Goal: Transaction & Acquisition: Purchase product/service

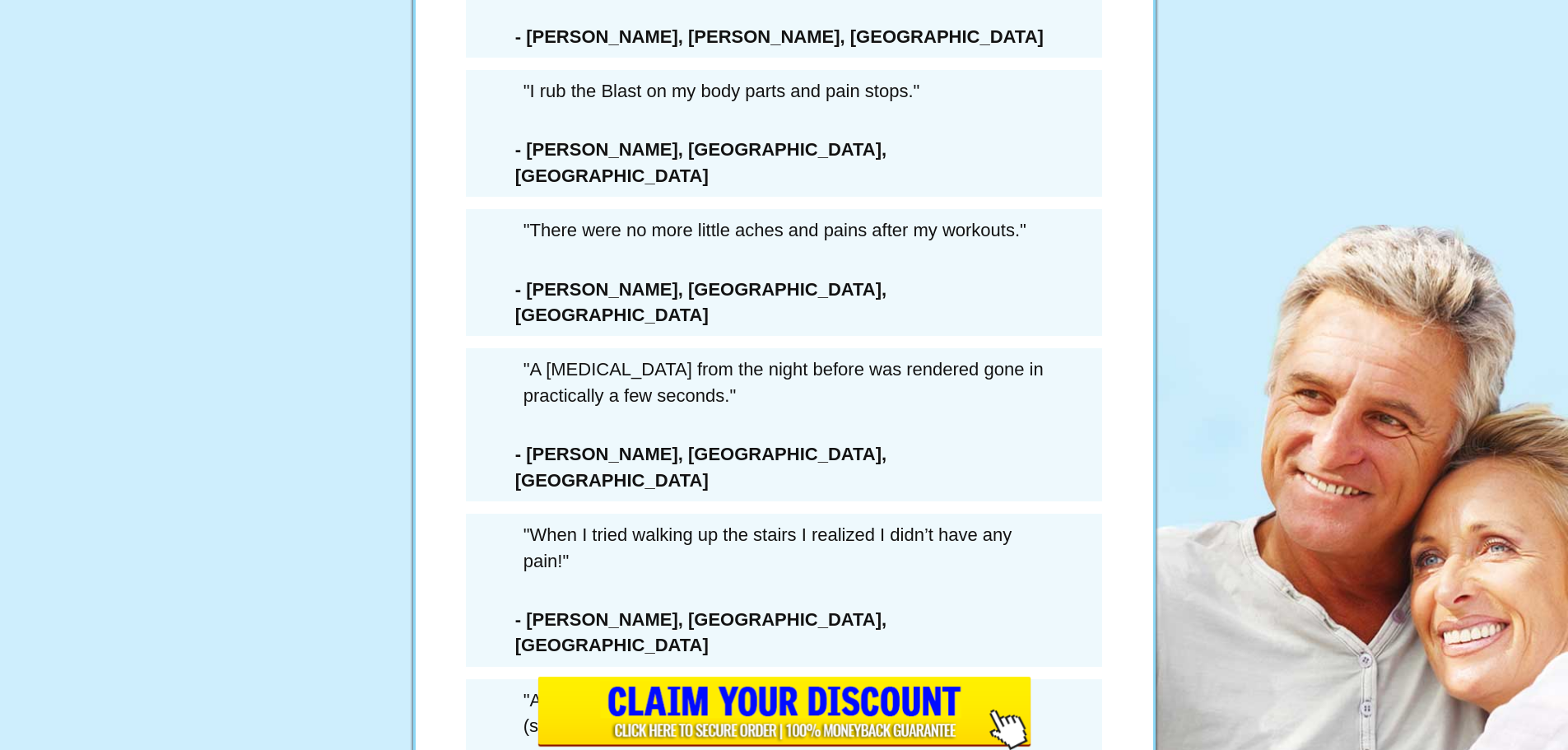
scroll to position [9300, 0]
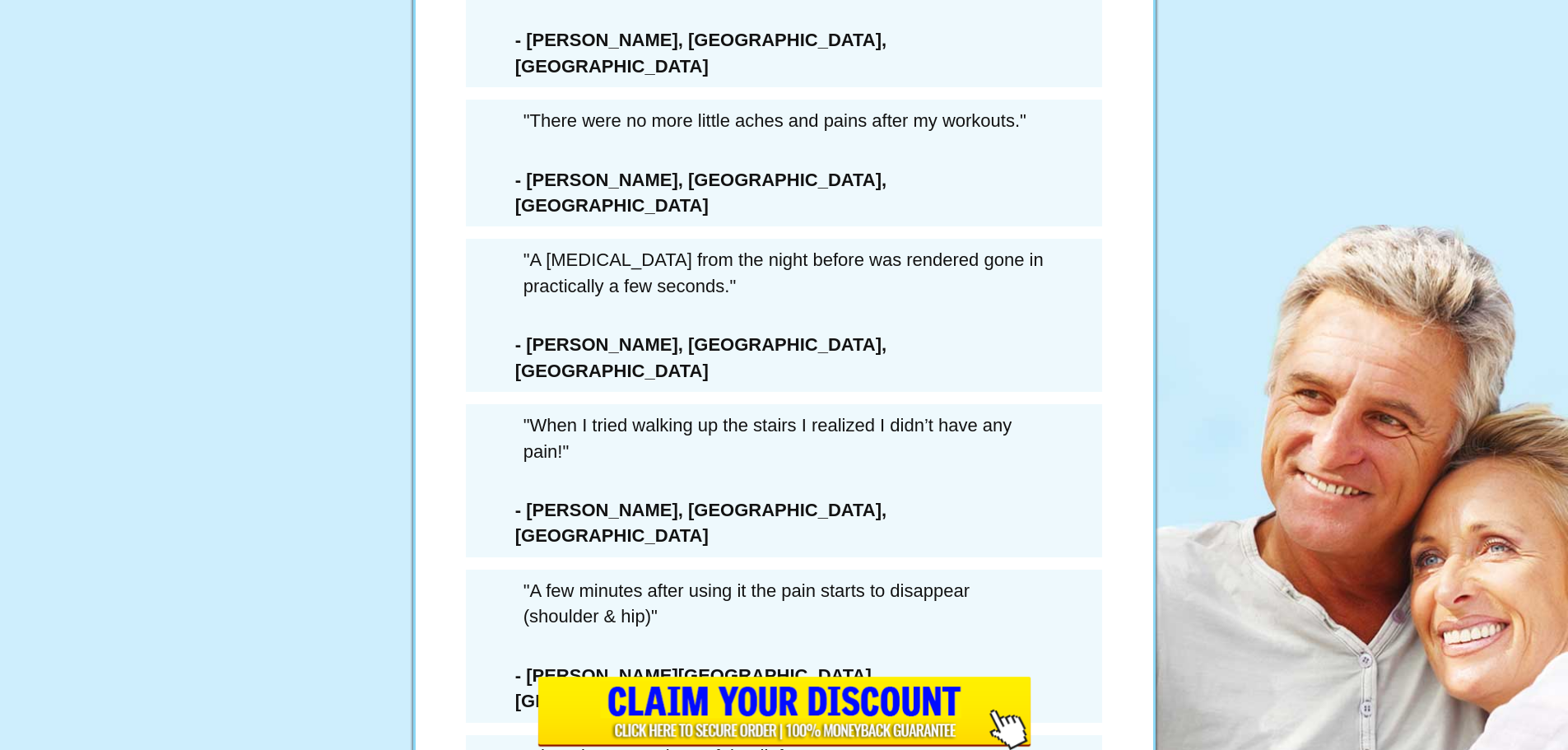
click at [778, 714] on input "image" at bounding box center [784, 713] width 494 height 73
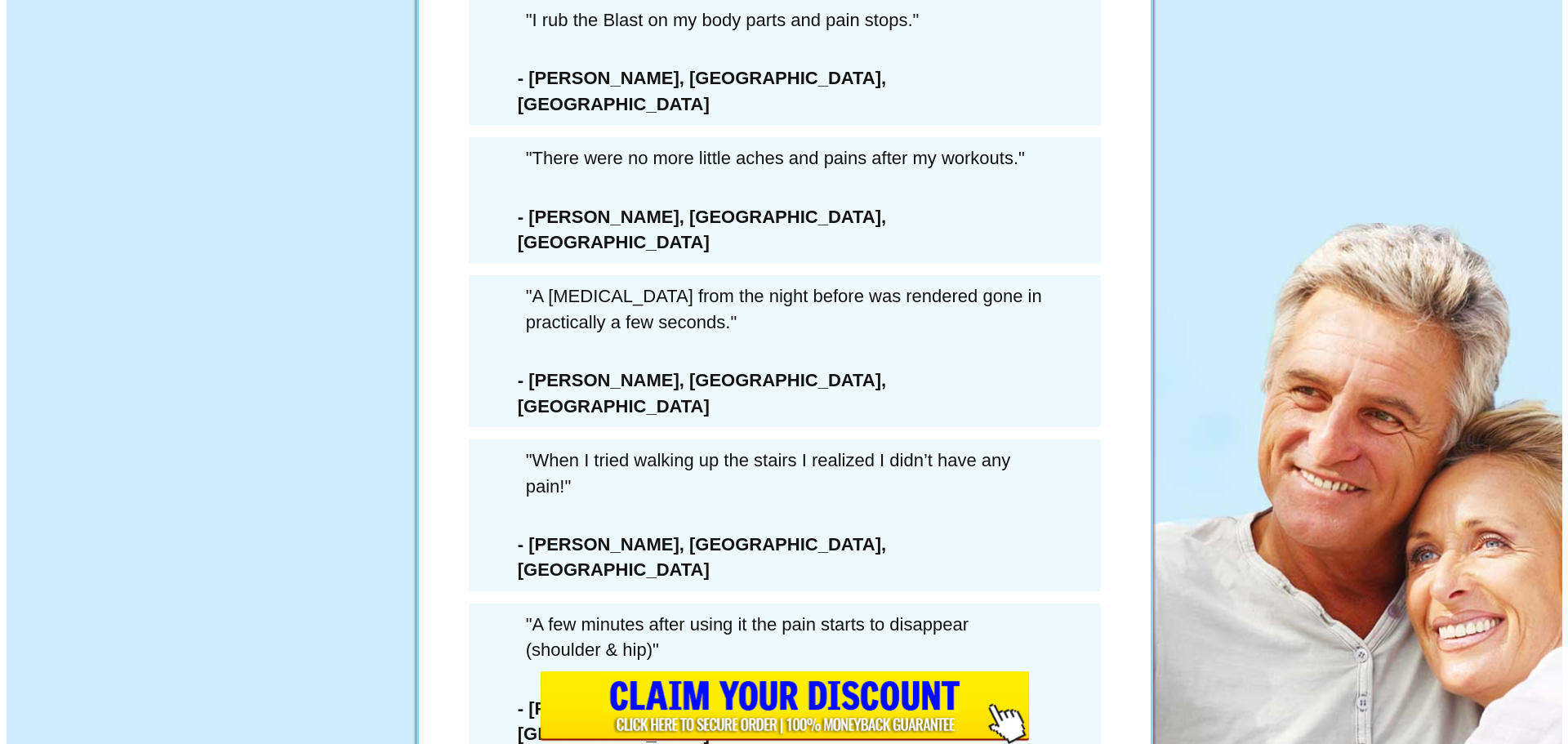
scroll to position [9269, 0]
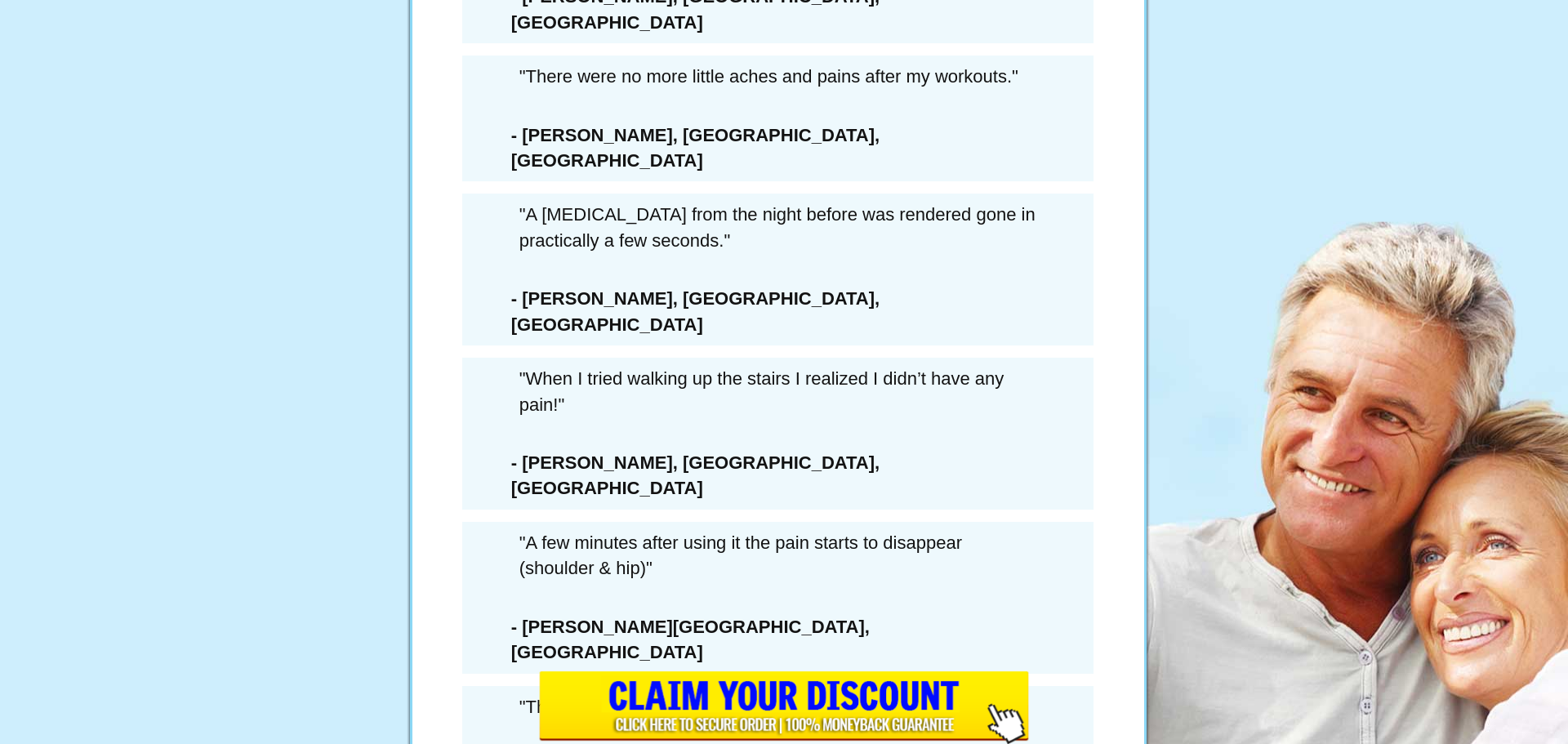
click at [775, 538] on li "I understand this is my only chance to get exclusive delivery of this Extra 6-B…" at bounding box center [805, 491] width 412 height 93
drag, startPoint x: 731, startPoint y: 568, endPoint x: 731, endPoint y: 585, distance: 17.0
click at [731, 583] on ul "I understand this is my only chance to get exclusive delivery of this Extra 6-B…" at bounding box center [779, 620] width 465 height 351
click at [728, 581] on ul "I understand this is my only chance to get exclusive delivery of this Extra 6-B…" at bounding box center [779, 620] width 465 height 351
click at [736, 538] on li "I understand this is my only chance to get exclusive delivery of this Extra 6-B…" at bounding box center [805, 491] width 412 height 93
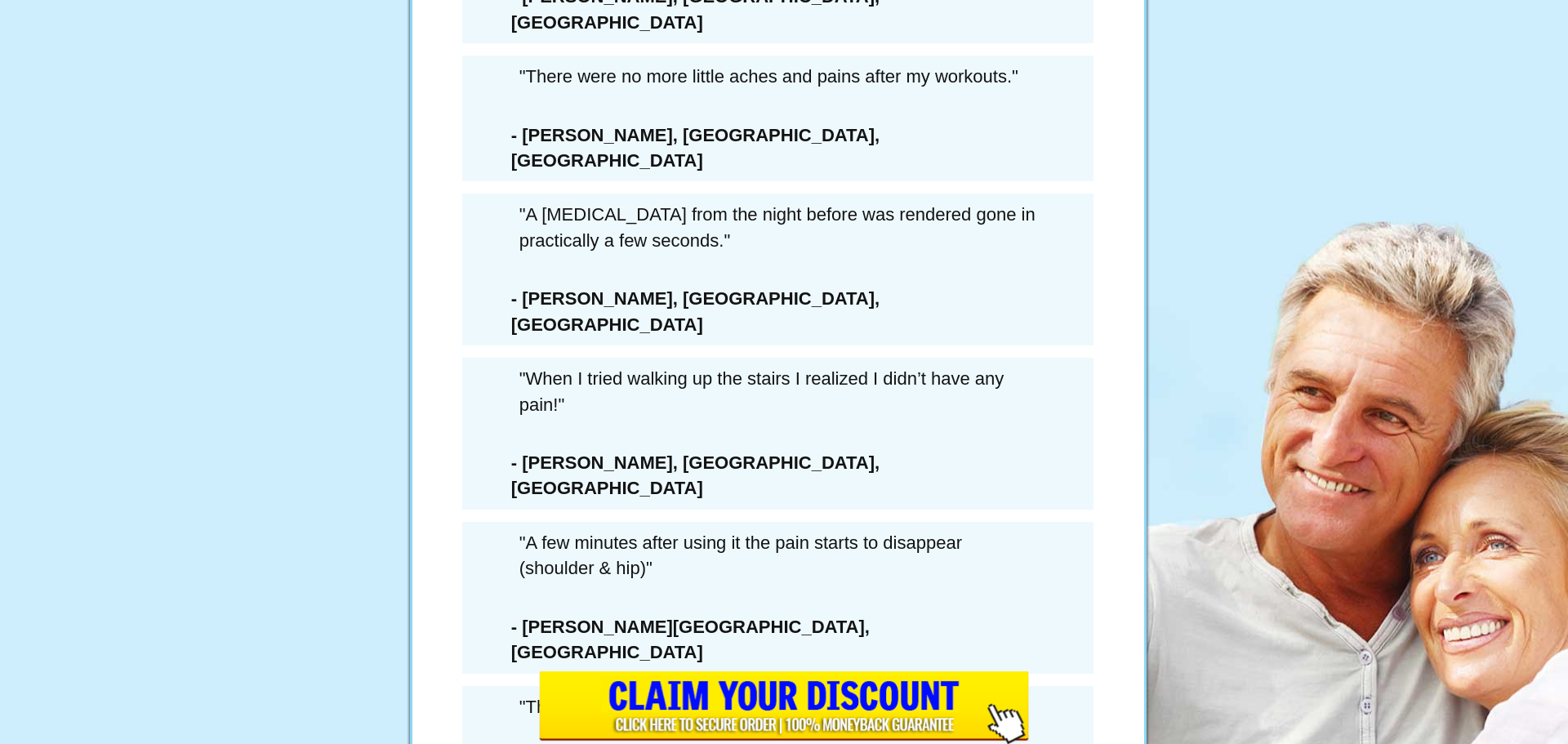
click at [736, 538] on li "I understand this is my only chance to get exclusive delivery of this Extra 6-B…" at bounding box center [805, 491] width 412 height 93
click at [1011, 563] on div "6 Extra Bottles Of ArcticBlast For Just $162.00 PLUS Free Shipping (a savings o…" at bounding box center [778, 329] width 490 height 931
click at [1013, 562] on div "6 Extra Bottles Of ArcticBlast For Just $162.00 PLUS Free Shipping (a savings o…" at bounding box center [778, 329] width 490 height 931
click at [952, 538] on li "I understand this is my only chance to get exclusive delivery of this Extra 6-B…" at bounding box center [805, 491] width 412 height 93
click at [954, 538] on li "I understand this is my only chance to get exclusive delivery of this Extra 6-B…" at bounding box center [805, 491] width 412 height 93
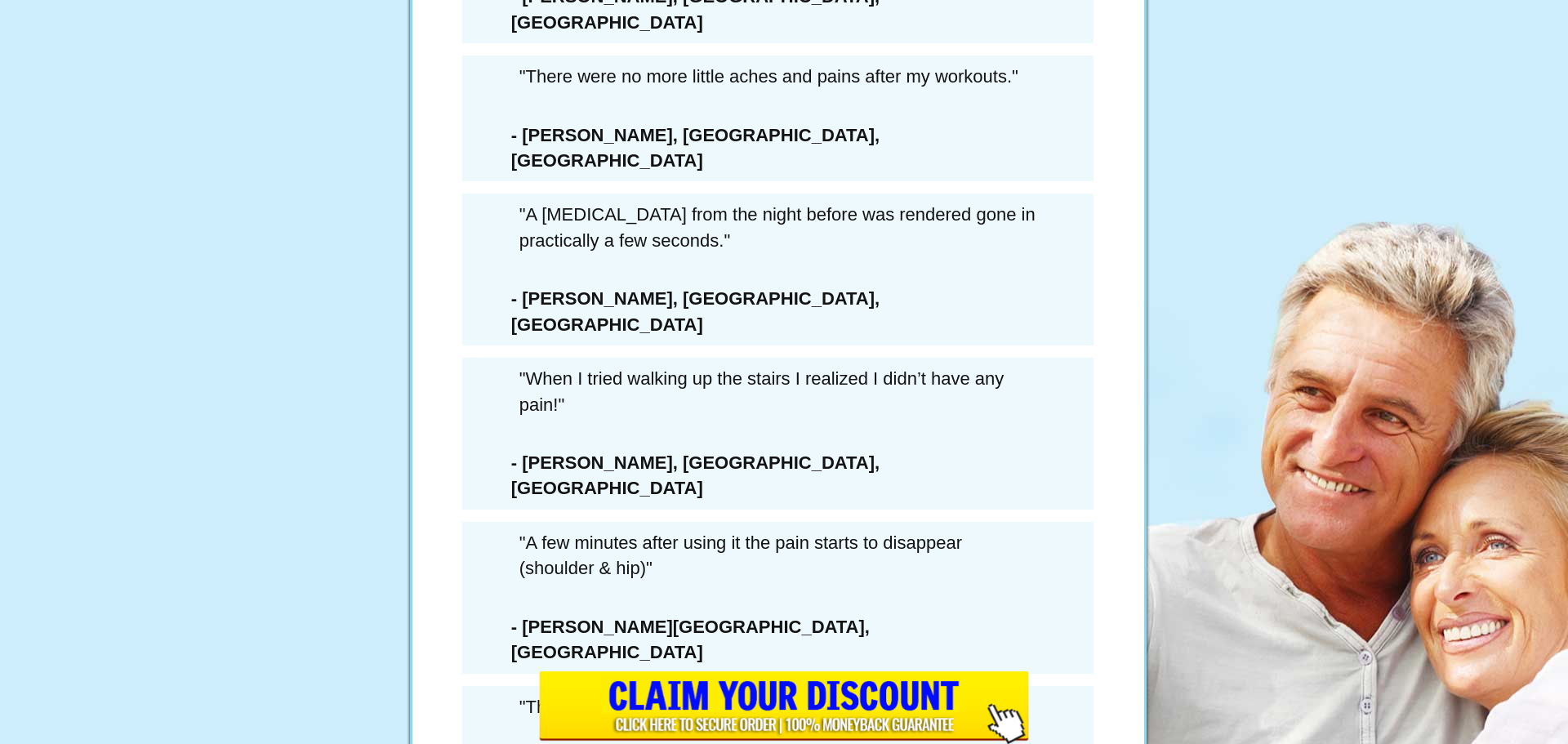
click at [533, 562] on div "6 Extra Bottles Of ArcticBlast For Just $162.00 PLUS Free Shipping (a savings o…" at bounding box center [778, 329] width 490 height 931
click at [790, 406] on div "LAST CHANCE SAVE $432 SAVE 73%" at bounding box center [779, 186] width 465 height 499
